Goal: Task Accomplishment & Management: Manage account settings

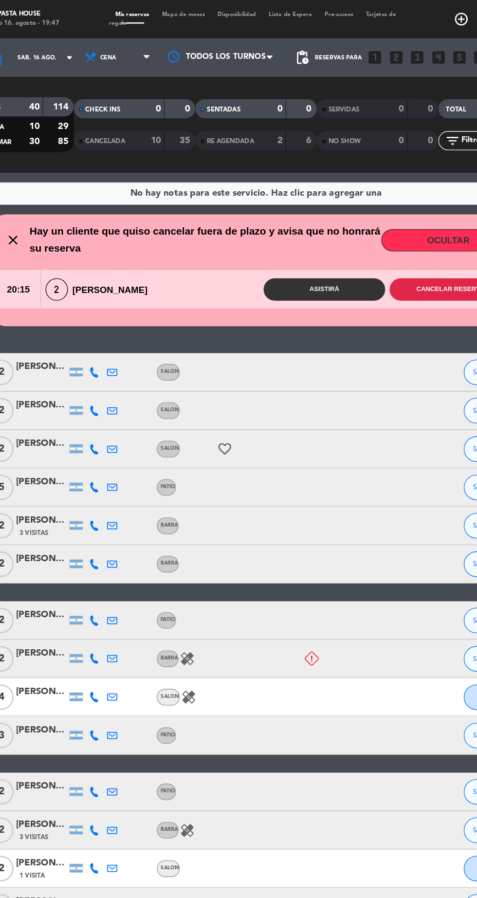
click at [367, 226] on button "Cancelar reserva" at bounding box center [386, 220] width 92 height 17
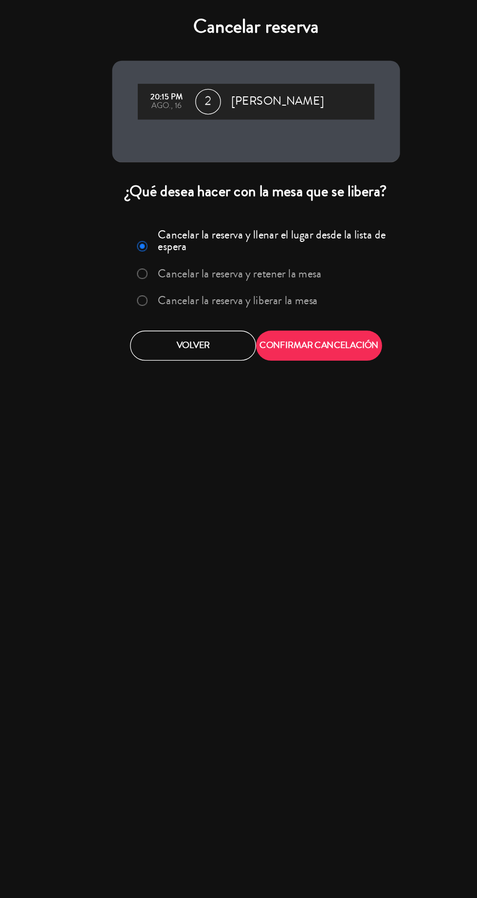
click at [151, 226] on input "Cancelar la reserva y liberar la mesa" at bounding box center [151, 228] width 6 height 6
radio input "true"
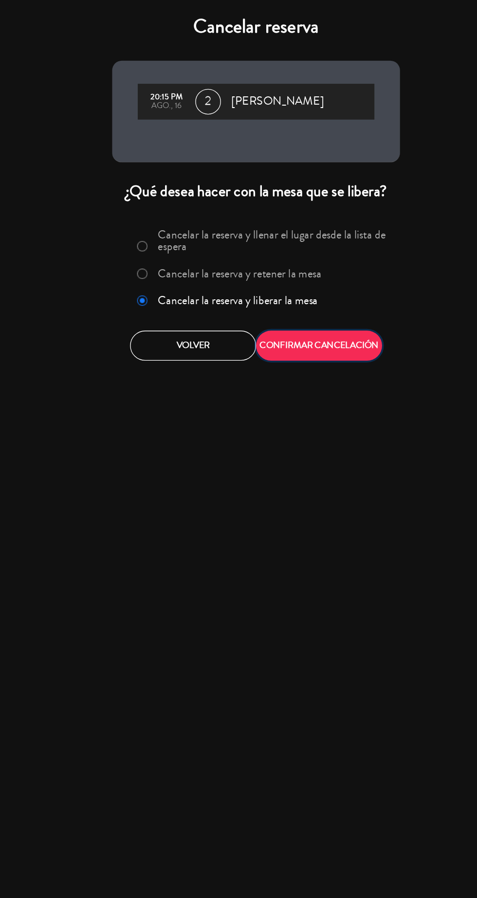
click at [319, 263] on button "CONFIRMAR CANCELACIÓN" at bounding box center [287, 263] width 96 height 23
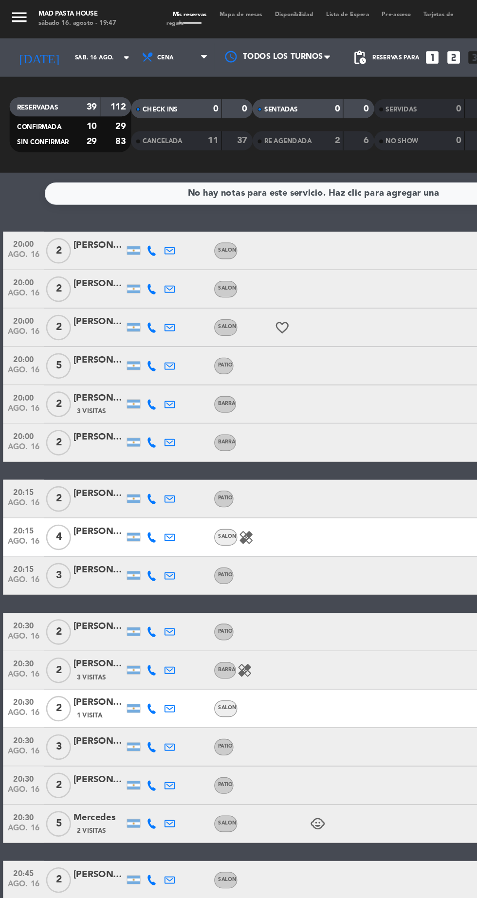
click at [115, 222] on icon at bounding box center [115, 220] width 8 height 8
click at [136, 204] on span at bounding box center [140, 205] width 8 height 8
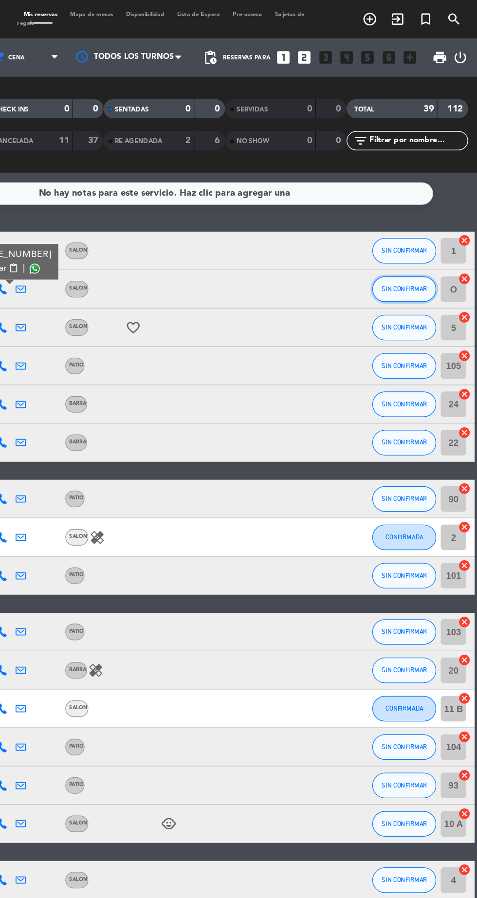
click at [423, 220] on span "SIN CONFIRMAR" at bounding box center [421, 219] width 35 height 5
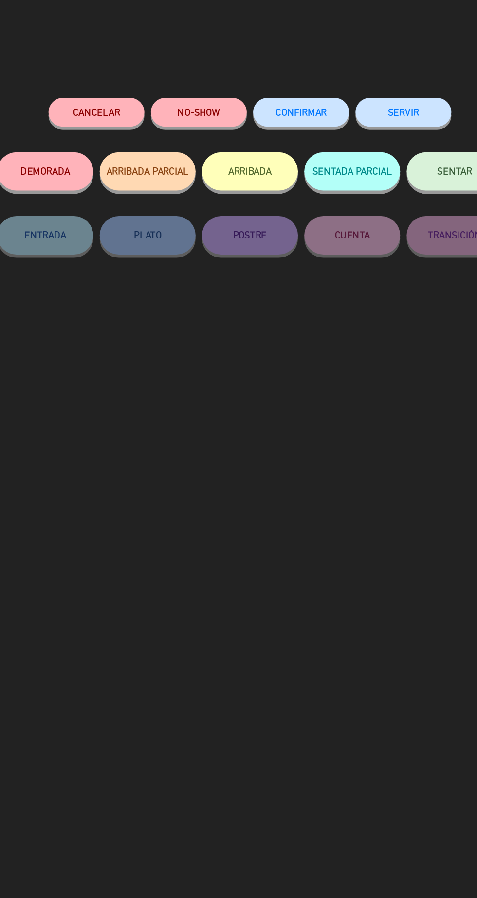
click at [130, 87] on button "Cancelar" at bounding box center [121, 85] width 73 height 22
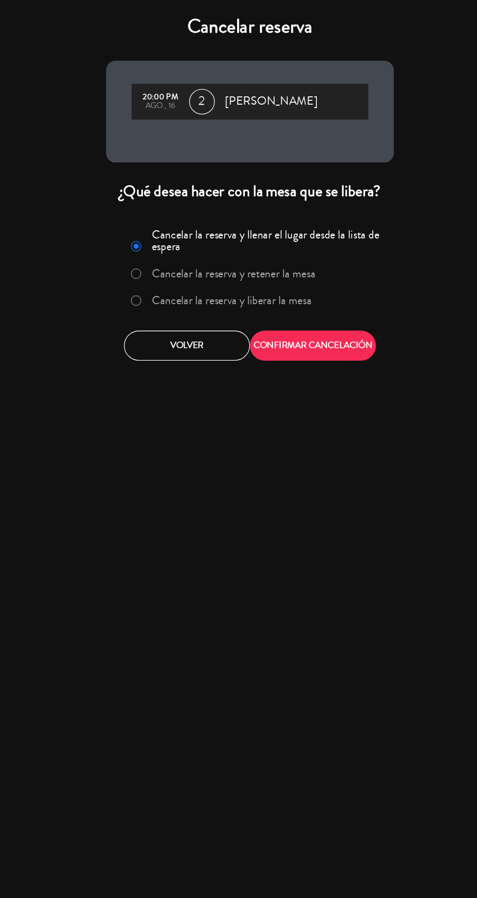
click at [272, 227] on label "Cancelar la reserva y liberar la mesa" at bounding box center [225, 228] width 122 height 9
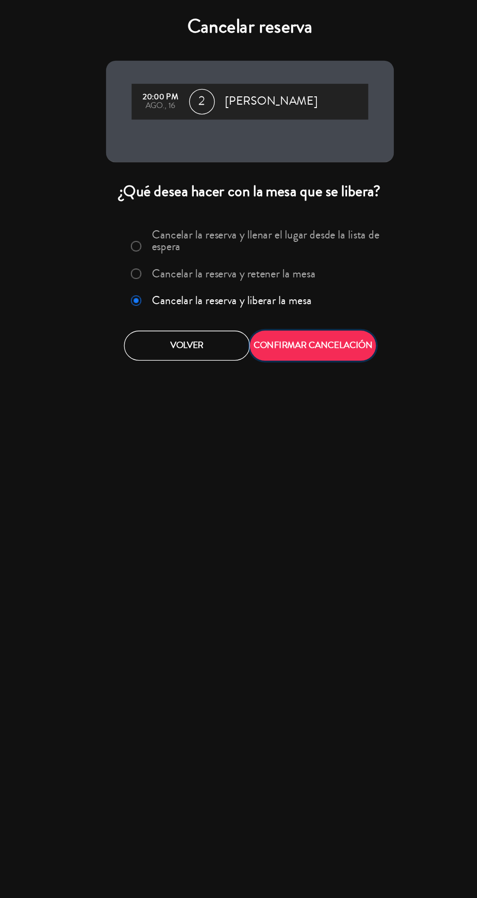
click at [317, 272] on button "CONFIRMAR CANCELACIÓN" at bounding box center [287, 263] width 96 height 23
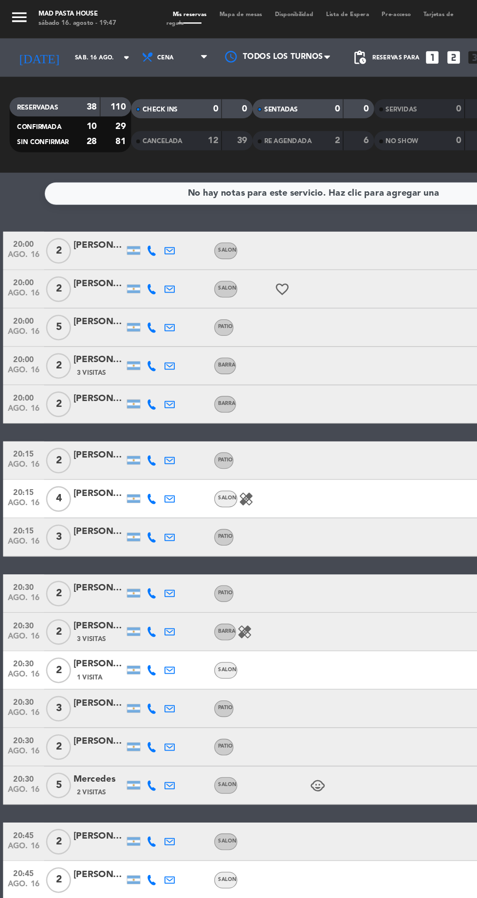
click at [115, 482] on icon at bounding box center [115, 481] width 8 height 8
click at [134, 465] on span at bounding box center [138, 465] width 8 height 8
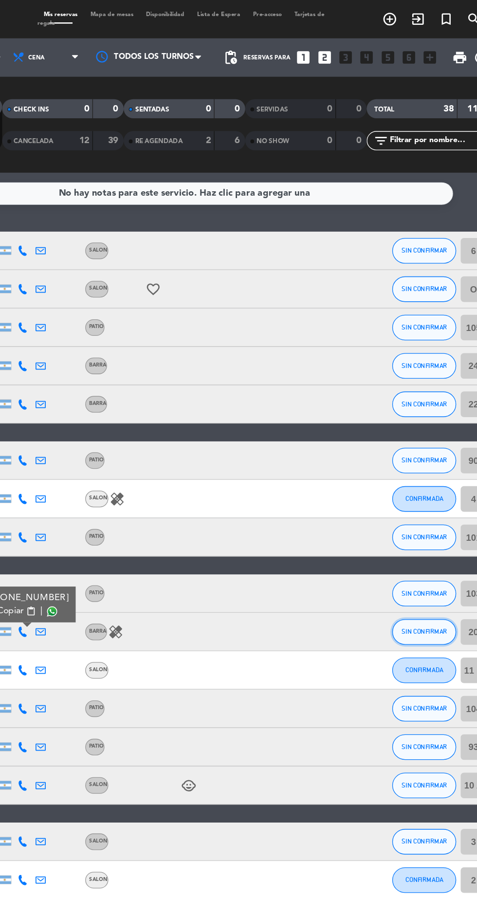
click at [420, 480] on span "SIN CONFIRMAR" at bounding box center [421, 480] width 35 height 5
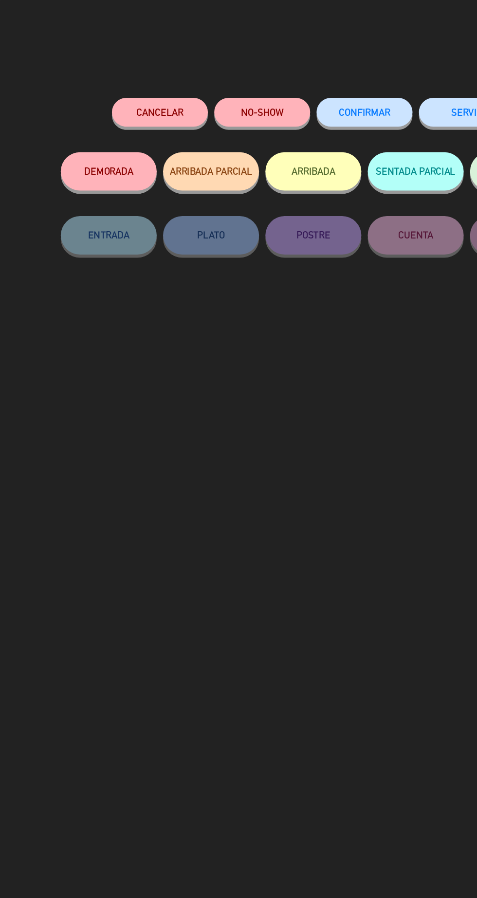
click at [119, 84] on button "Cancelar" at bounding box center [121, 85] width 73 height 22
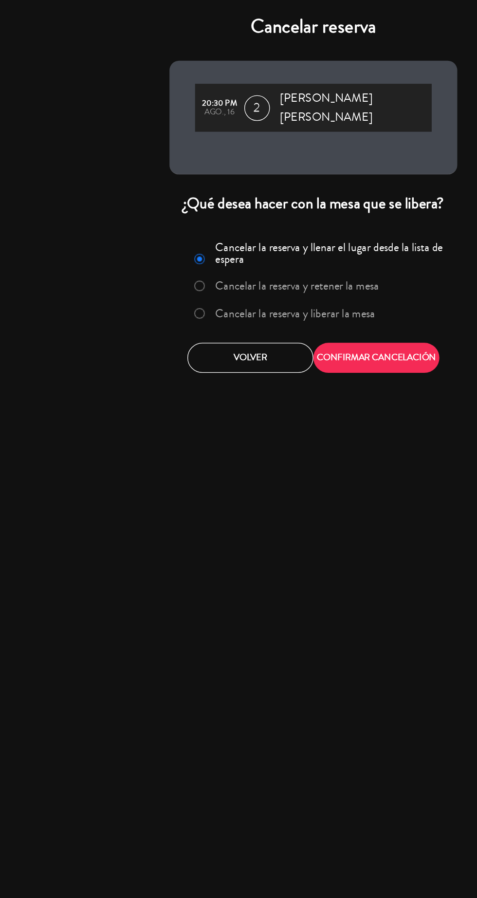
click at [262, 234] on label "Cancelar la reserva y liberar la mesa" at bounding box center [225, 238] width 122 height 9
click at [297, 284] on div "Cancelar reserva 20:30 PM ago., 16 2 [PERSON_NAME] [PERSON_NAME] ¿Qué desea hac…" at bounding box center [238, 449] width 477 height 898
click at [287, 263] on button "CONFIRMAR CANCELACIÓN" at bounding box center [287, 272] width 96 height 23
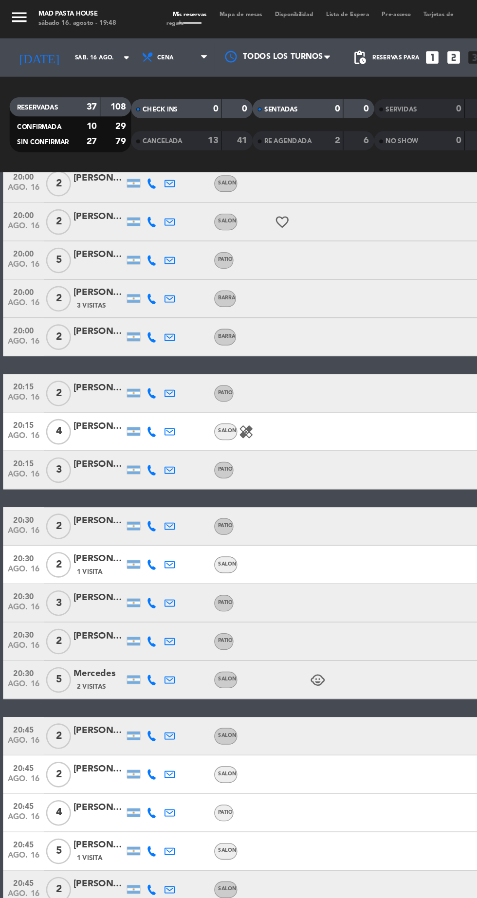
scroll to position [74, 0]
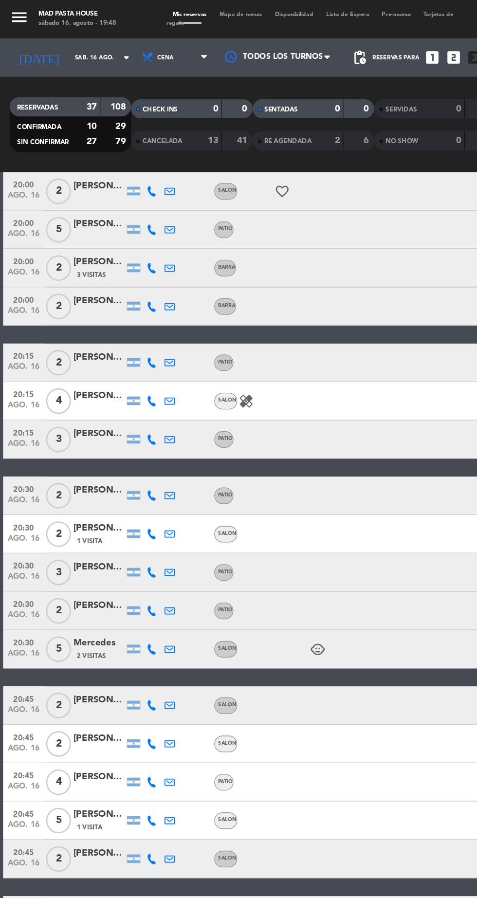
click at [115, 567] on icon at bounding box center [115, 566] width 8 height 8
click at [136, 550] on span at bounding box center [140, 551] width 8 height 8
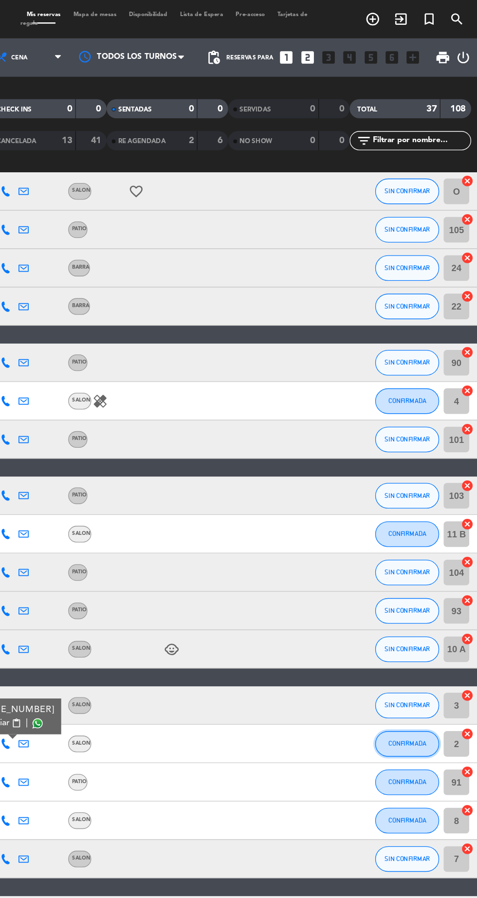
click at [419, 571] on button "CONFIRMADA" at bounding box center [421, 565] width 49 height 19
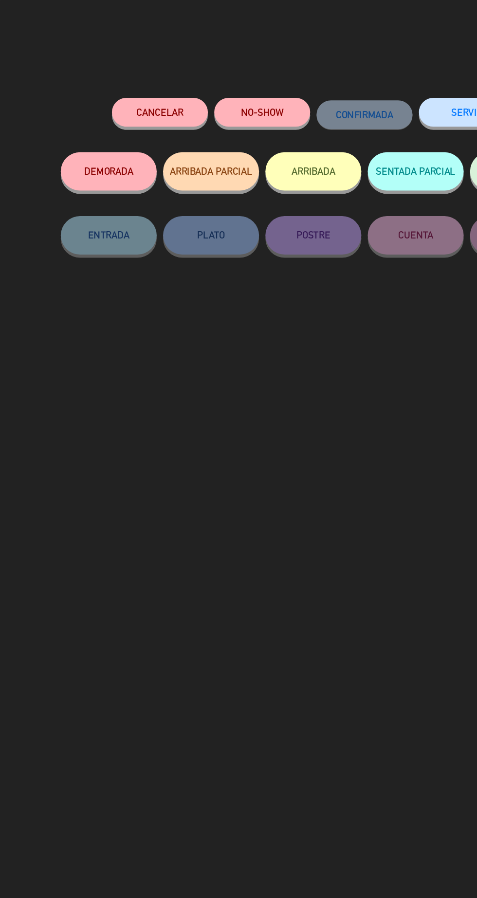
click at [121, 92] on button "Cancelar" at bounding box center [121, 85] width 73 height 22
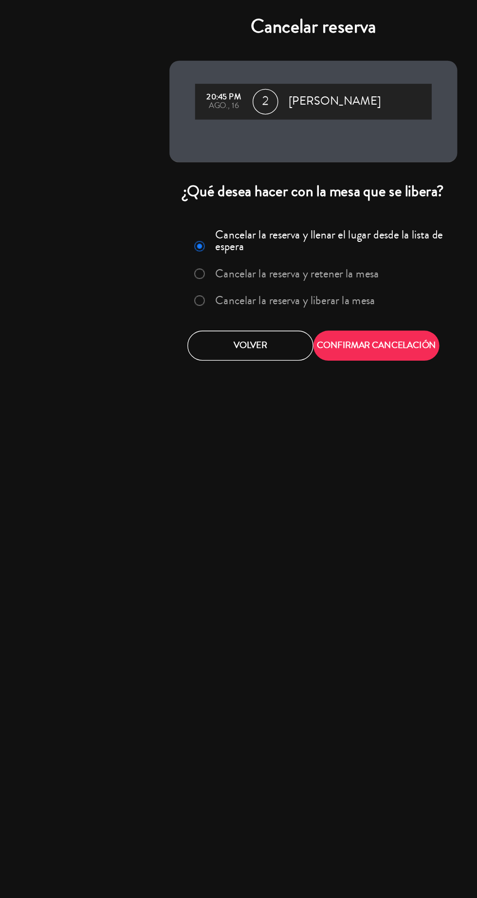
click at [227, 232] on label "Cancelar la reserva y liberar la mesa" at bounding box center [225, 228] width 122 height 9
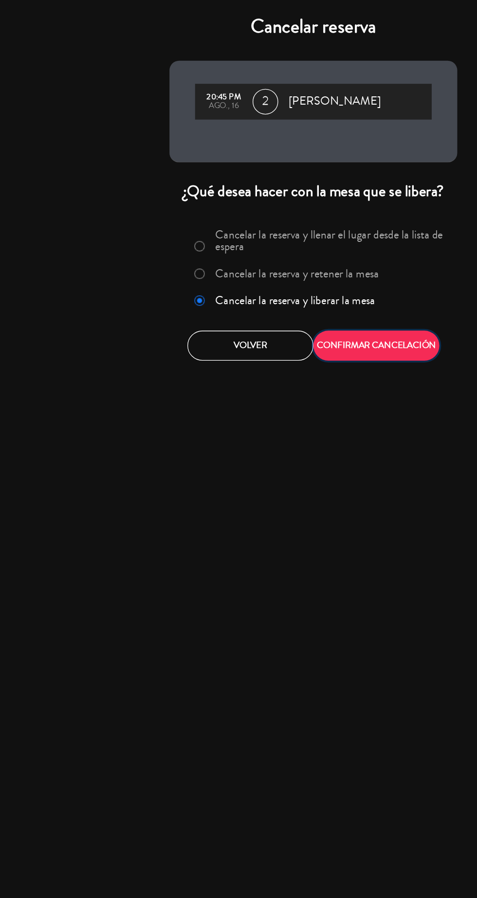
click at [309, 266] on button "CONFIRMAR CANCELACIÓN" at bounding box center [287, 263] width 96 height 23
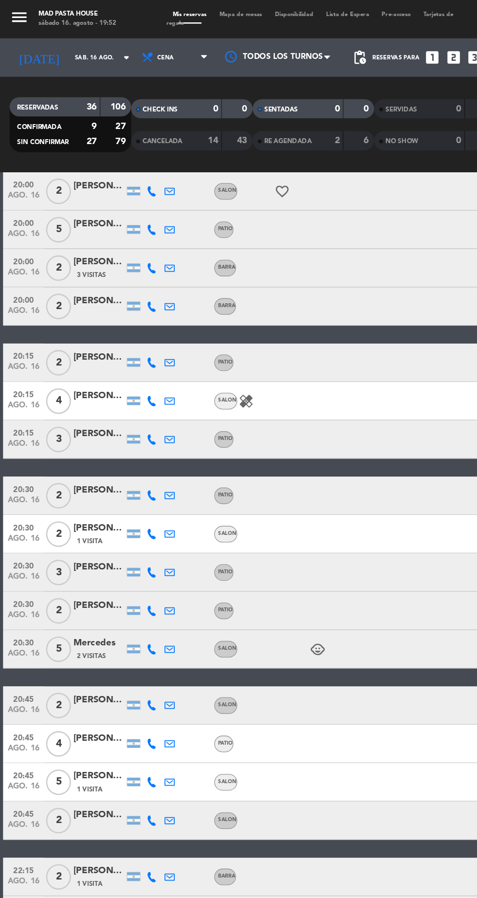
scroll to position [34, 0]
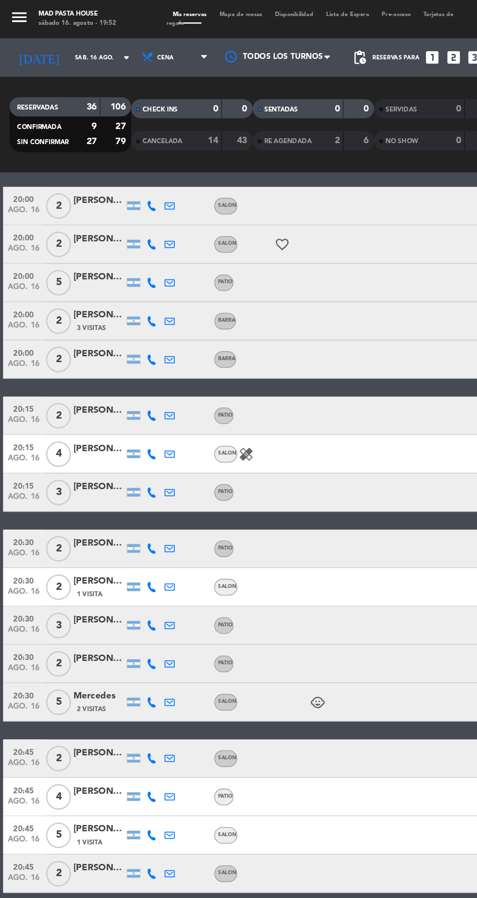
click at [115, 216] on icon at bounding box center [115, 215] width 8 height 8
click at [136, 199] on span at bounding box center [140, 200] width 8 height 8
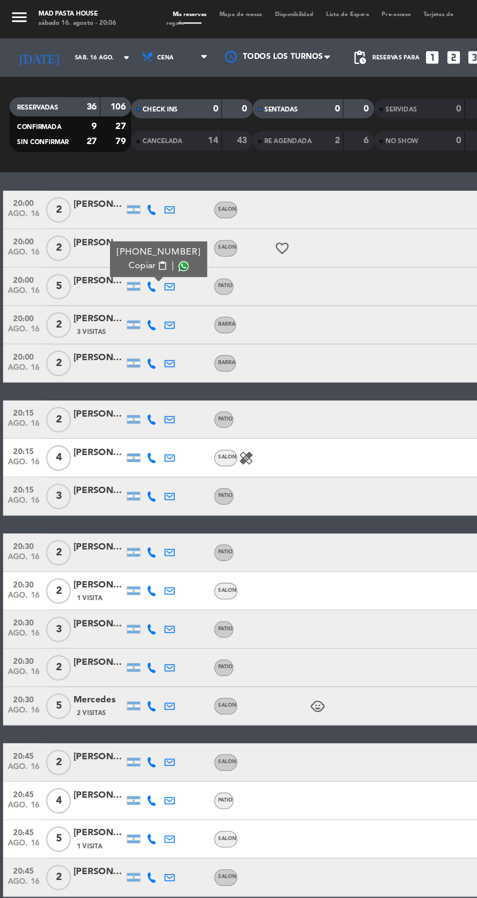
scroll to position [0, 0]
